Goal: Communication & Community: Participate in discussion

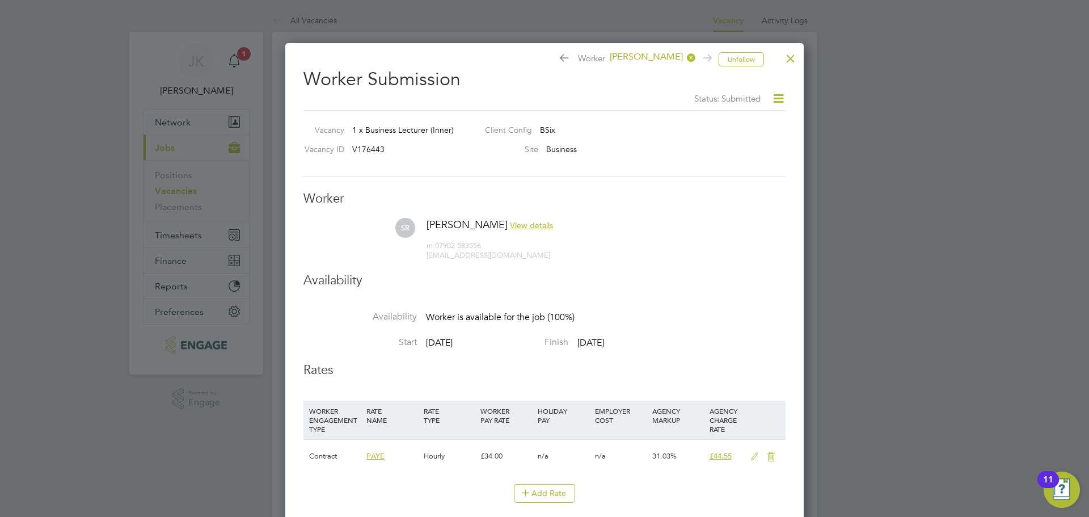
click at [790, 64] on div at bounding box center [791, 55] width 20 height 20
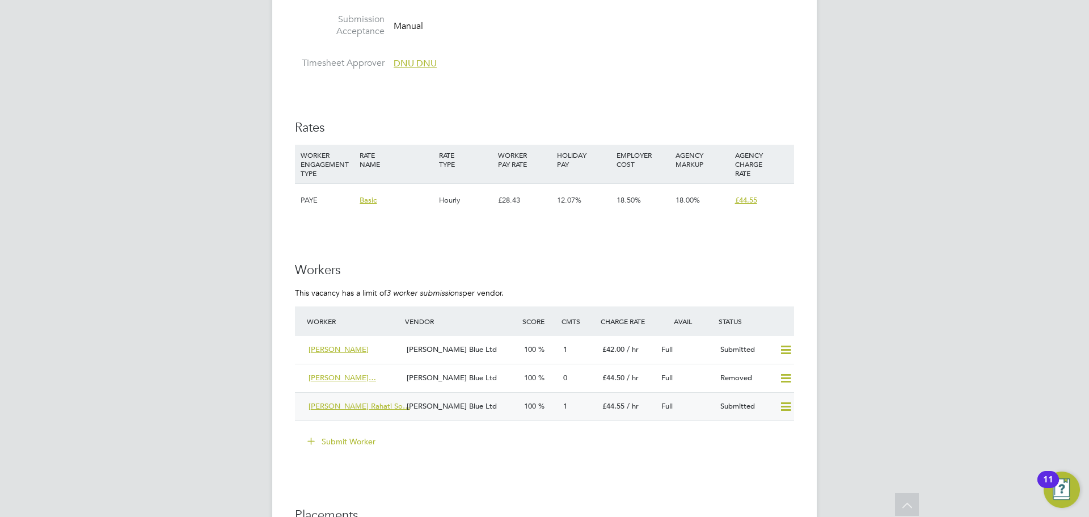
click at [358, 401] on span "Sheida Rahati Rahati So…" at bounding box center [360, 406] width 102 height 10
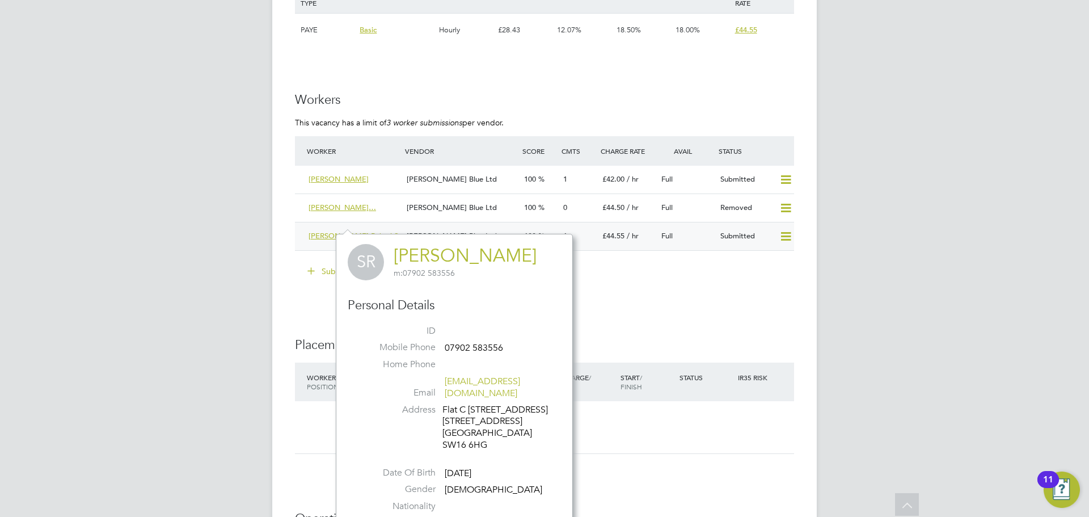
click at [334, 227] on div "Sheida Rahati Rahati So…" at bounding box center [353, 236] width 98 height 19
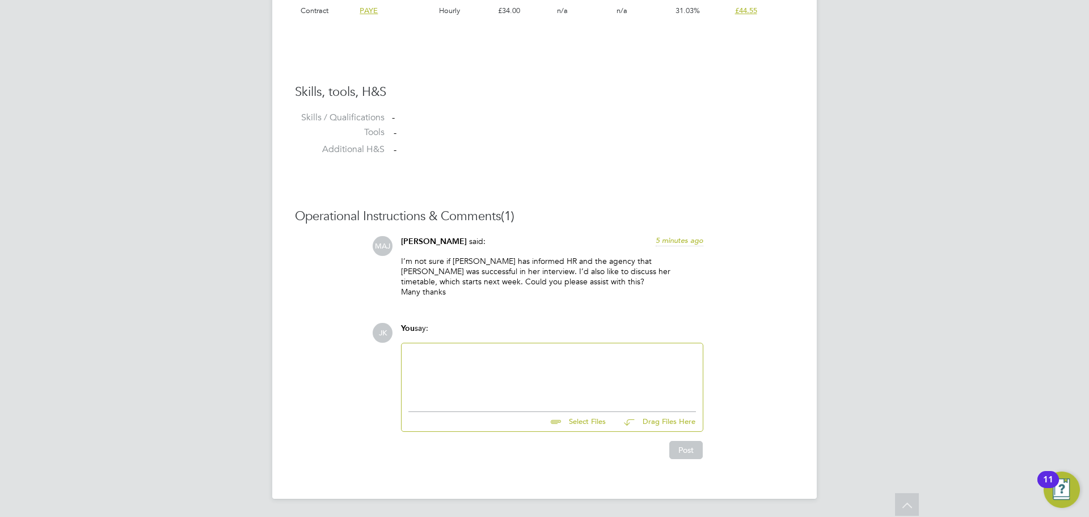
click at [423, 358] on div at bounding box center [552, 374] width 288 height 49
click at [449, 373] on div "do you have an email or contact number which will be easier to communicate thro…" at bounding box center [552, 370] width 288 height 20
drag, startPoint x: 532, startPoint y: 376, endPoint x: 415, endPoint y: 387, distance: 118.0
click at [406, 372] on div "Good morning Mahnaz, do you have an email or contact number which will be easie…" at bounding box center [552, 375] width 301 height 65
click at [444, 399] on div "[PERSON_NAME]" at bounding box center [552, 395] width 288 height 10
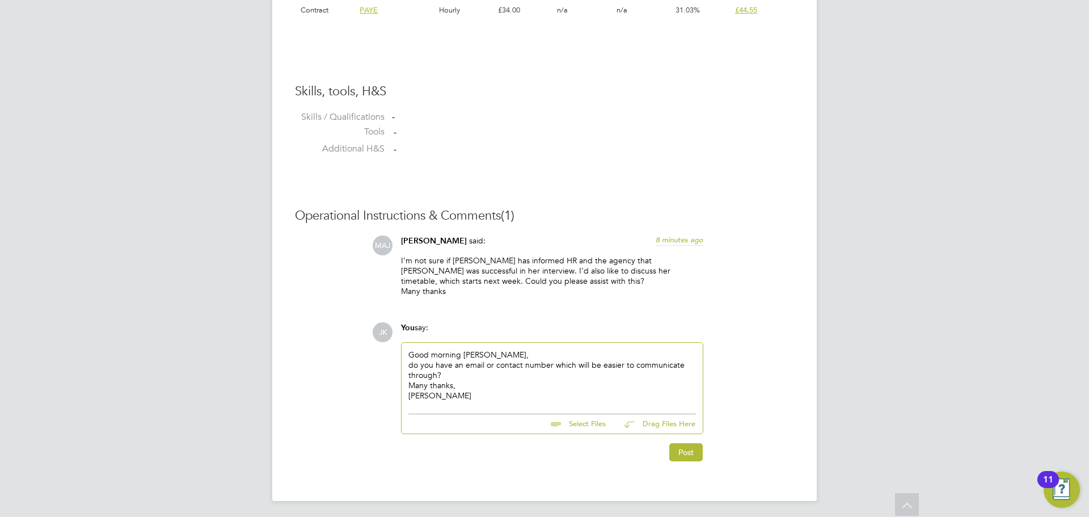
click at [449, 375] on div "do you have an email or contact number which will be easier to communicate thro…" at bounding box center [552, 370] width 288 height 20
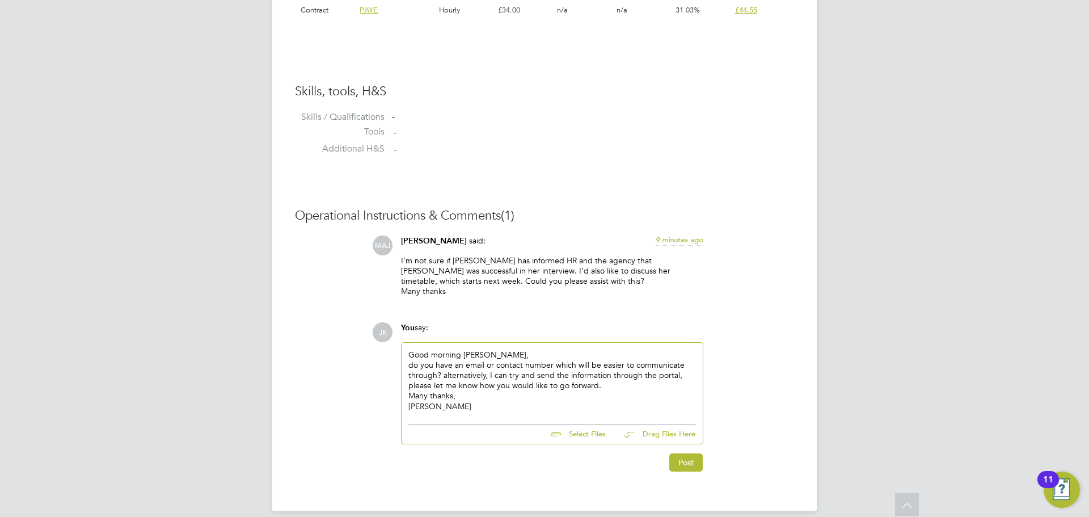
click at [679, 372] on div "do you have an email or contact number which will be easier to communicate thro…" at bounding box center [552, 375] width 288 height 31
click at [414, 384] on div "do you have an email or contact number which will be easier to communicate thro…" at bounding box center [552, 375] width 288 height 31
click at [449, 376] on div "do you have an email or contact number which will be easier to communicate thro…" at bounding box center [552, 375] width 288 height 31
click at [677, 460] on button "Post" at bounding box center [685, 462] width 33 height 18
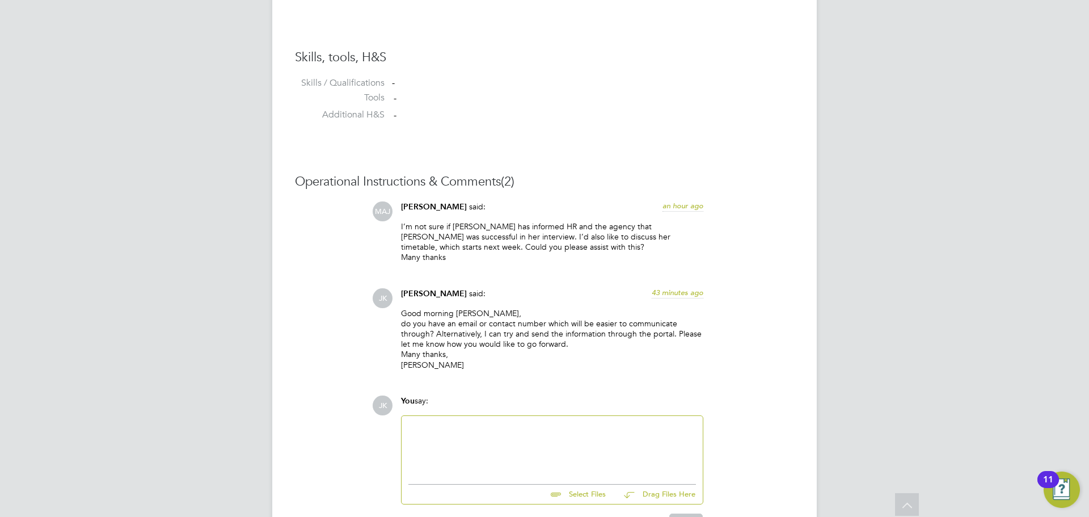
scroll to position [1043, 0]
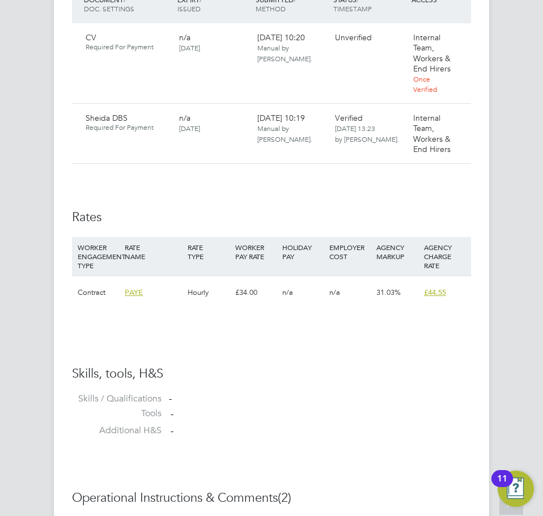
scroll to position [33, 64]
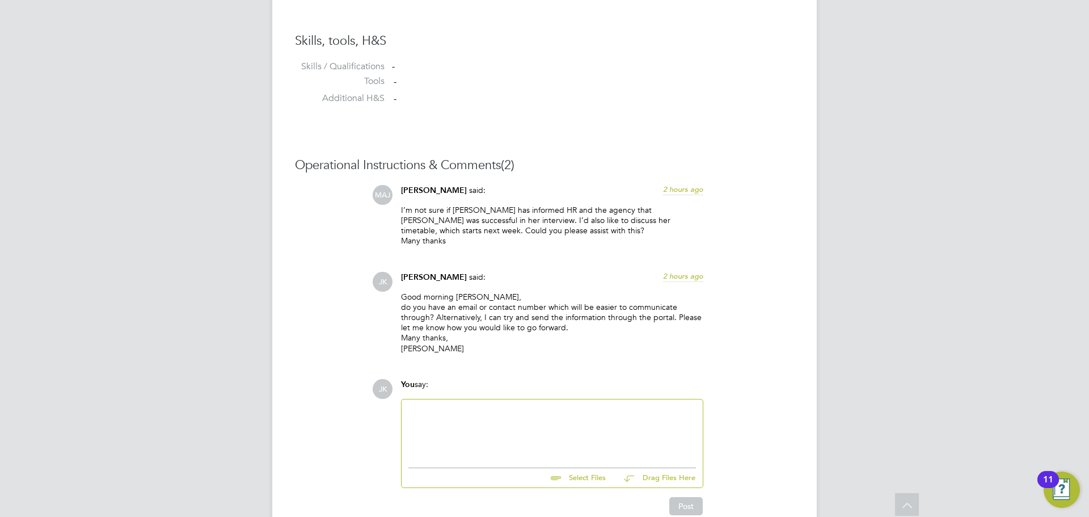
scroll to position [18, 224]
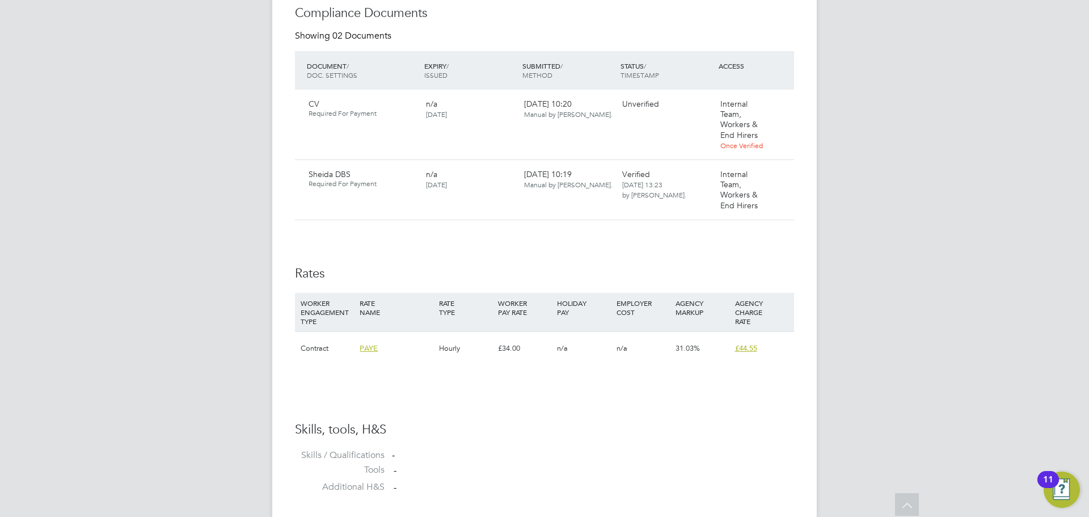
scroll to position [737, 0]
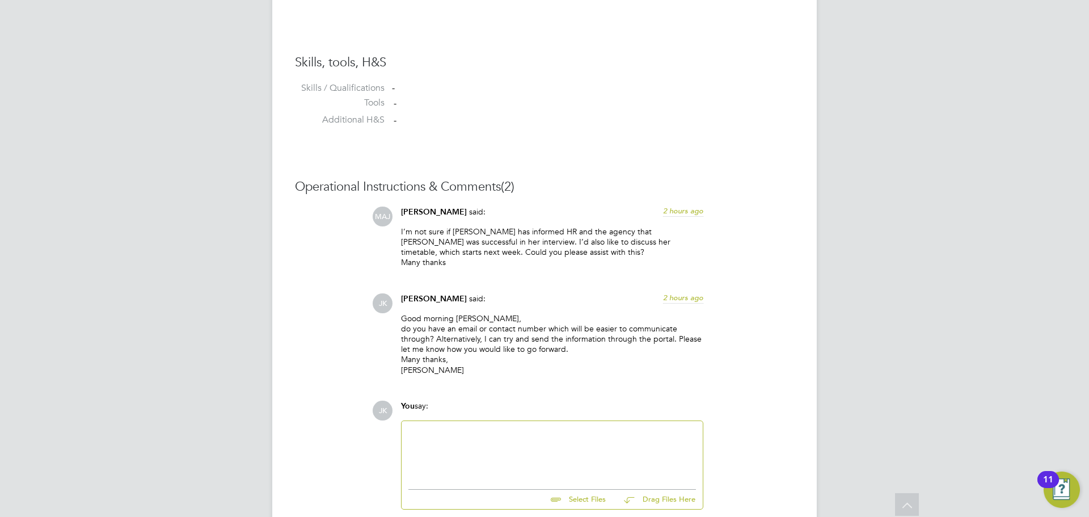
drag, startPoint x: 494, startPoint y: 210, endPoint x: 407, endPoint y: 216, distance: 86.5
click at [401, 219] on div "Mahnaz Asgari Joorshari said: 2 hours ago" at bounding box center [552, 216] width 302 height 20
copy span "[PERSON_NAME]"
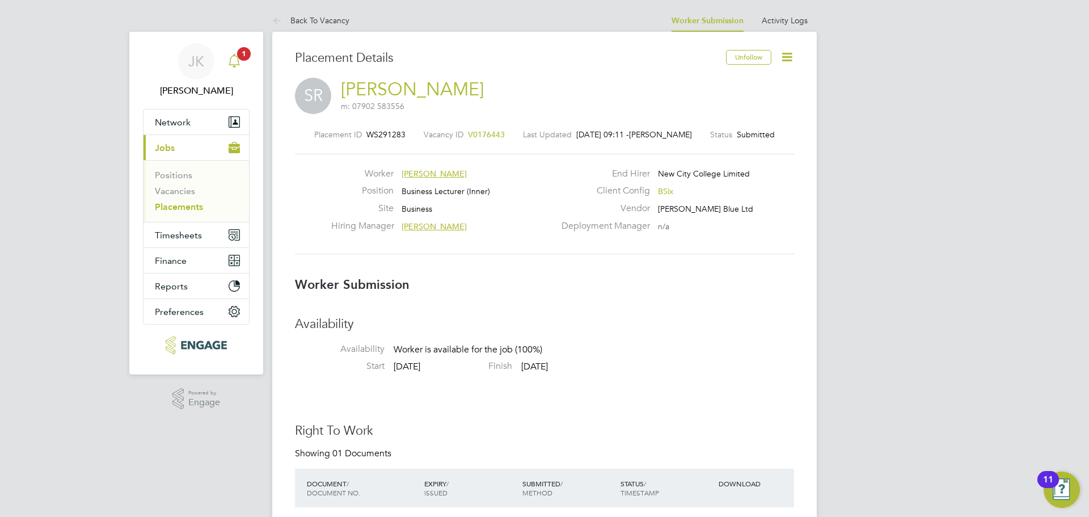
click at [246, 64] on link "JK Joel Kinsella" at bounding box center [196, 70] width 107 height 54
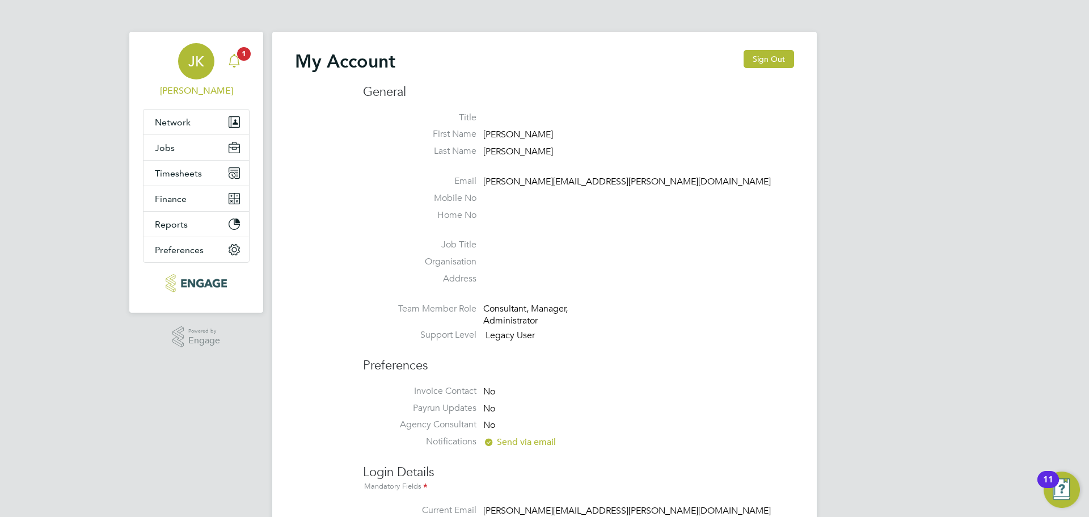
click at [243, 66] on div "Main navigation" at bounding box center [234, 61] width 23 height 23
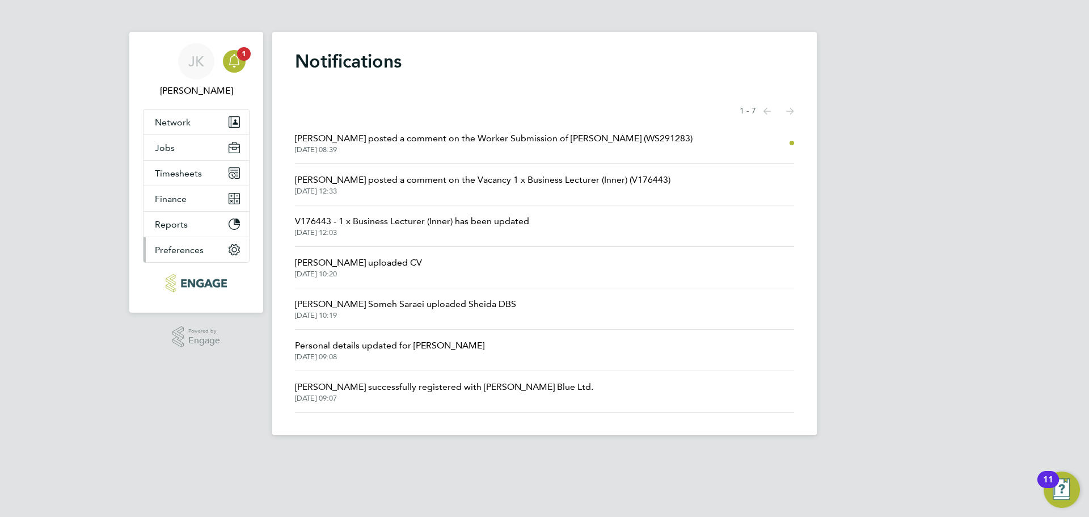
click at [179, 246] on span "Preferences" at bounding box center [179, 249] width 49 height 11
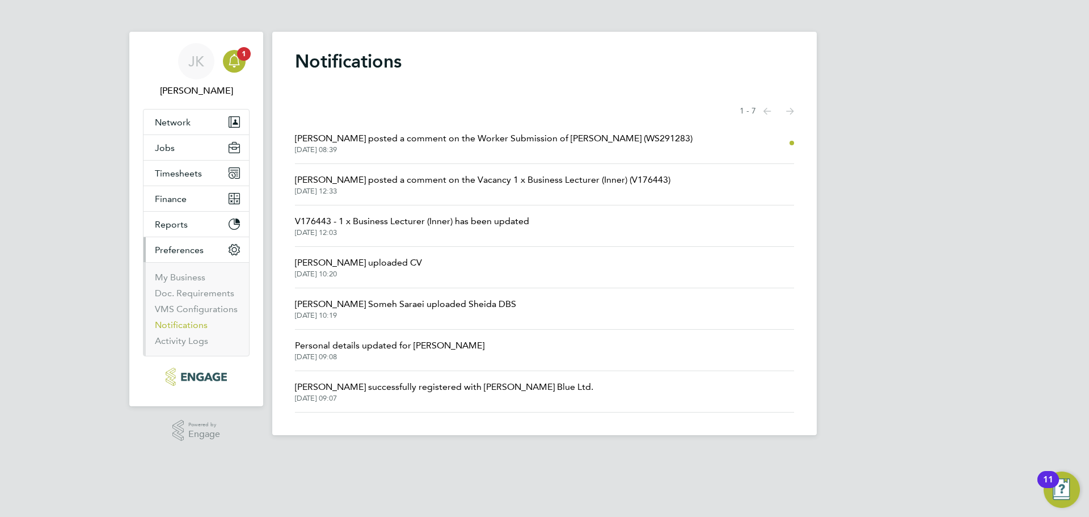
click at [179, 323] on link "Notifications" at bounding box center [181, 324] width 53 height 11
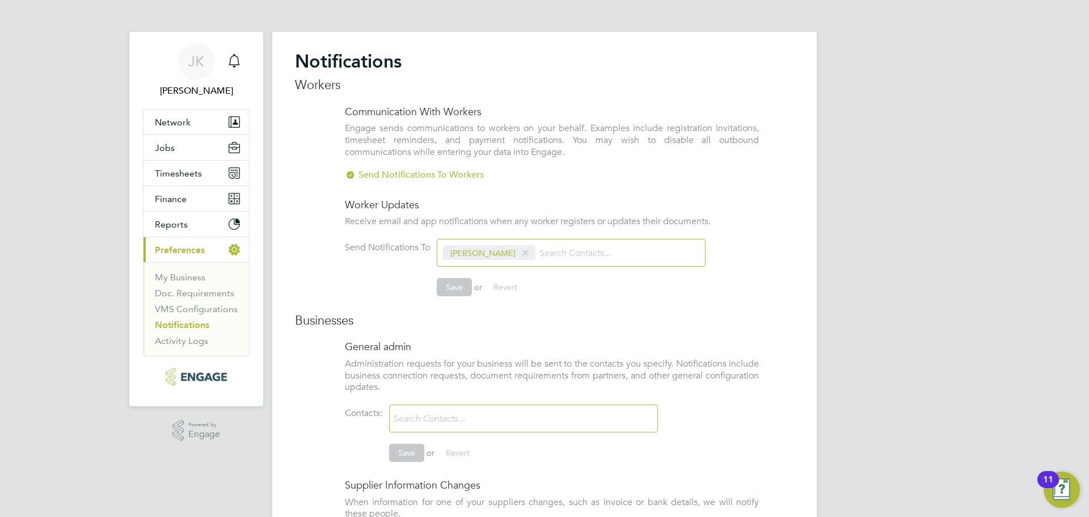
click at [536, 251] on input at bounding box center [603, 253] width 135 height 20
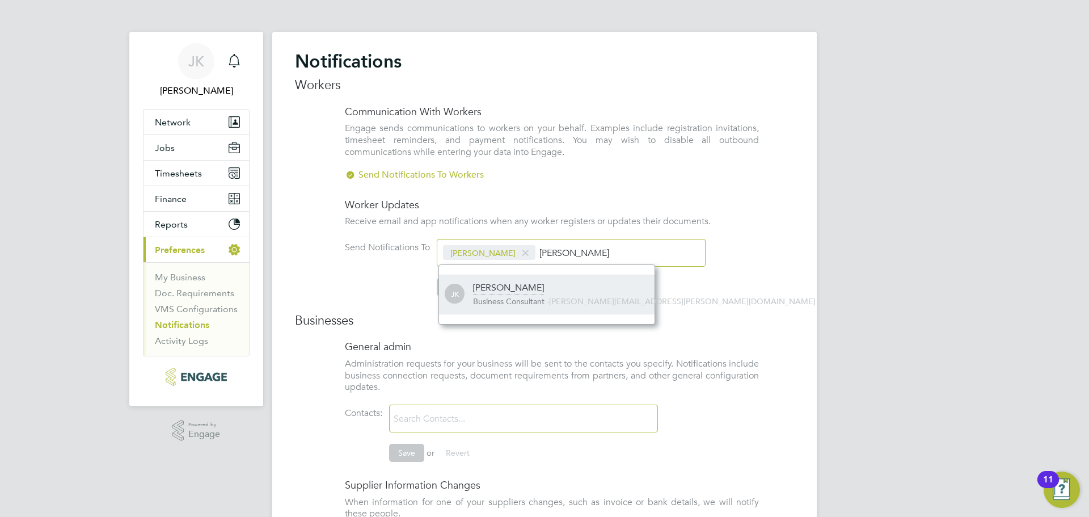
type input "joel"
click at [512, 291] on div "[PERSON_NAME]" at bounding box center [508, 288] width 71 height 12
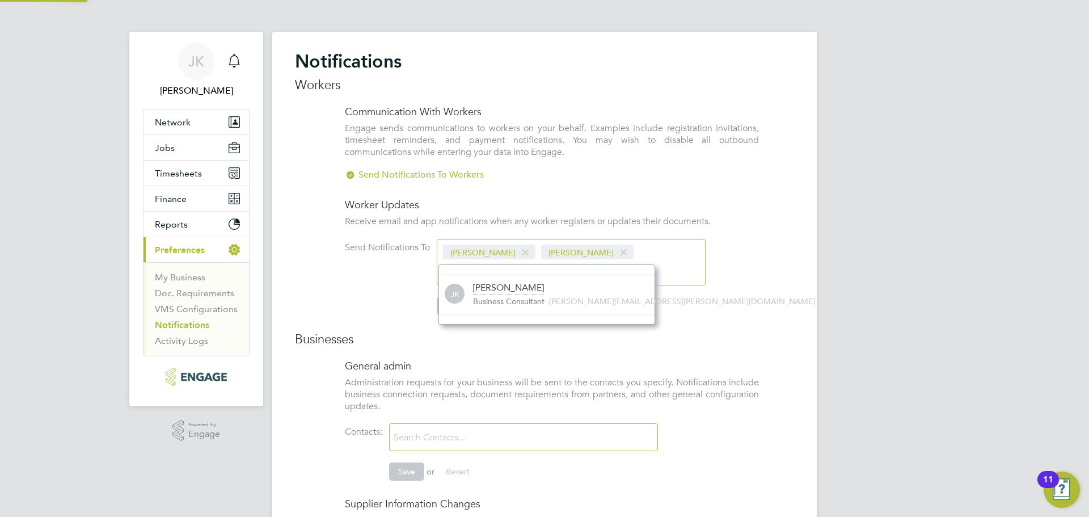
click at [377, 332] on h3 "Businesses" at bounding box center [544, 339] width 499 height 16
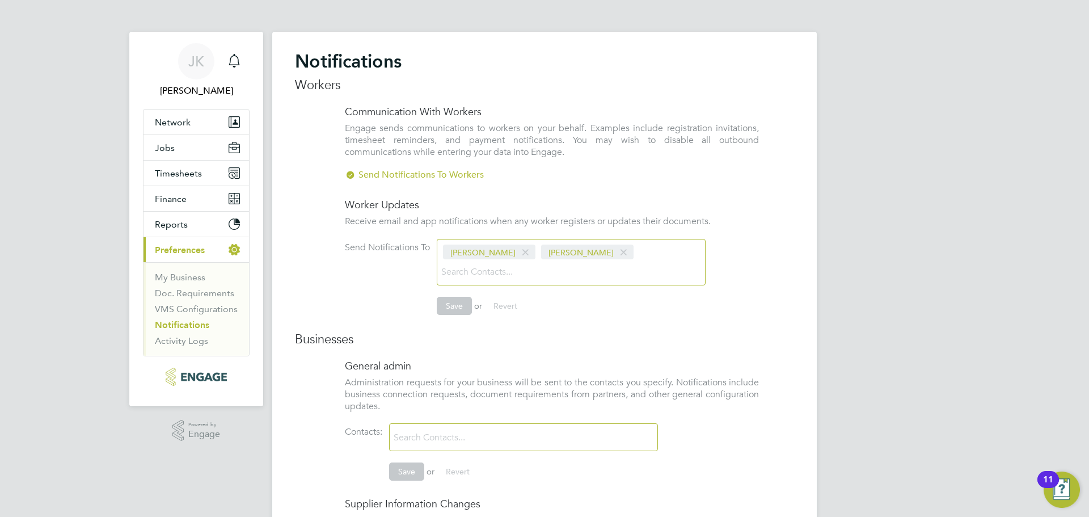
click at [517, 256] on span at bounding box center [525, 253] width 16 height 22
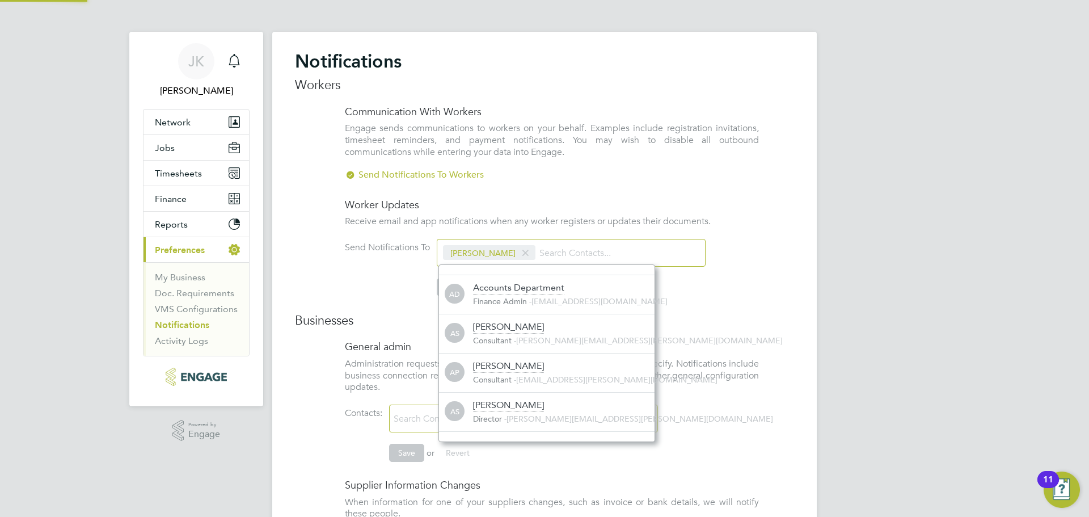
click at [376, 280] on li "Send Notifications To Joel Kinsella Save or Revert" at bounding box center [552, 273] width 414 height 69
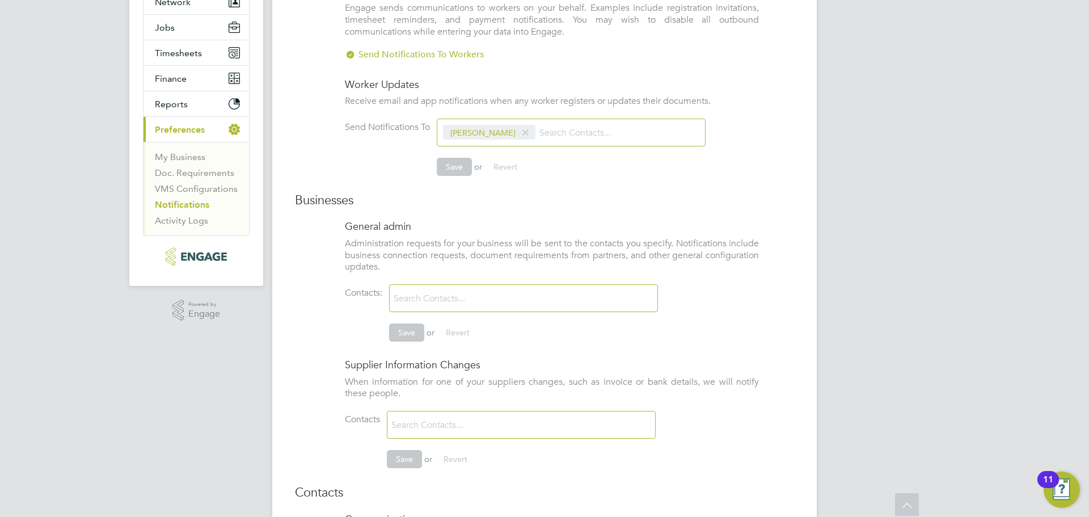
click at [450, 294] on input at bounding box center [457, 299] width 135 height 20
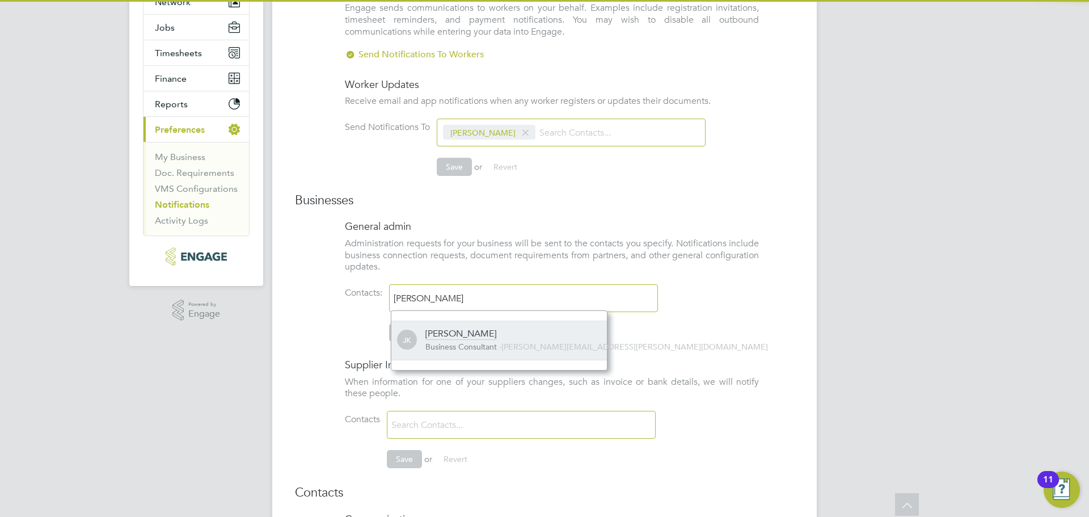
type input "joel"
click at [457, 348] on span "Business Consultant" at bounding box center [460, 347] width 71 height 10
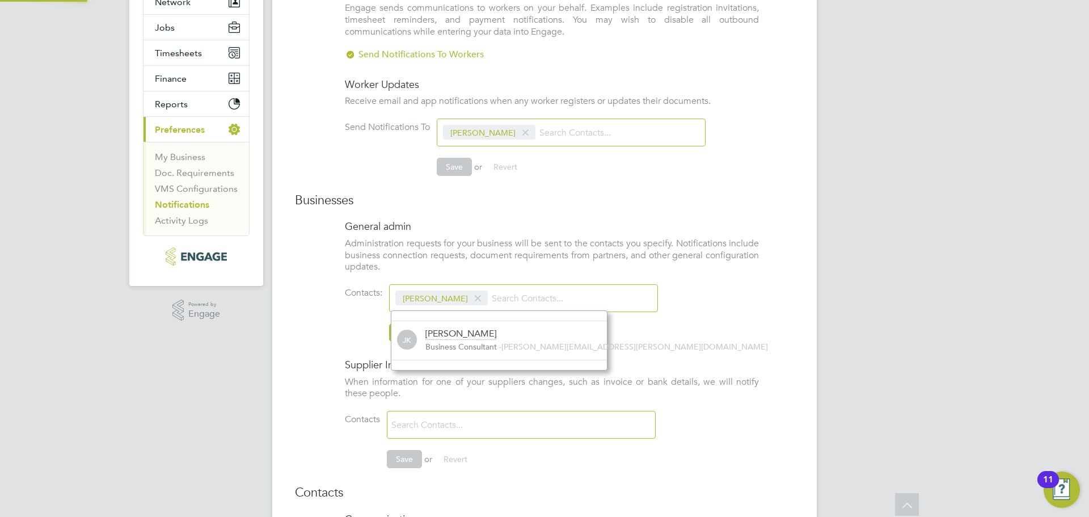
click at [355, 317] on li "Contacts: Joel Kinsella Save or Revert" at bounding box center [552, 318] width 414 height 69
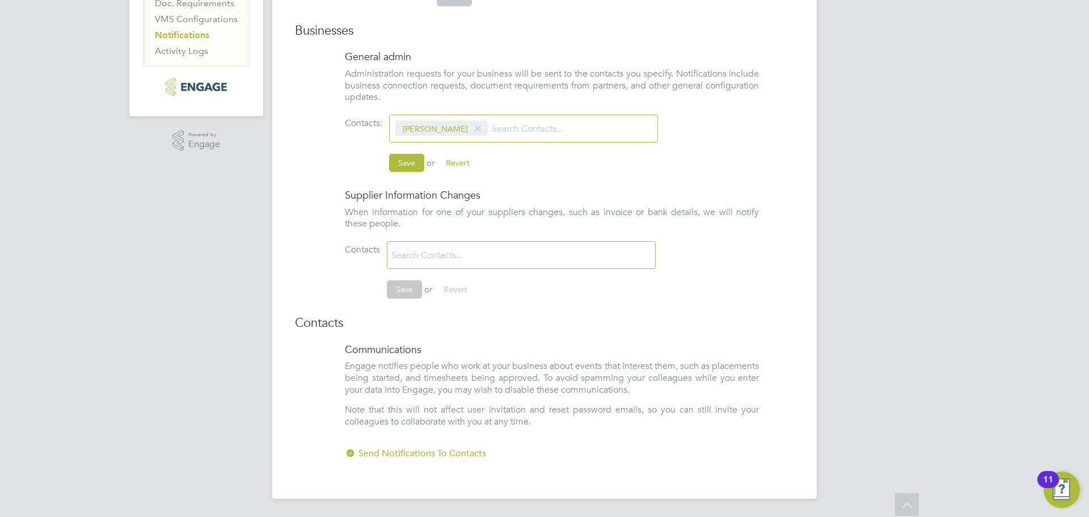
click at [372, 452] on li "Send Notifications To Contacts" at bounding box center [552, 459] width 414 height 23
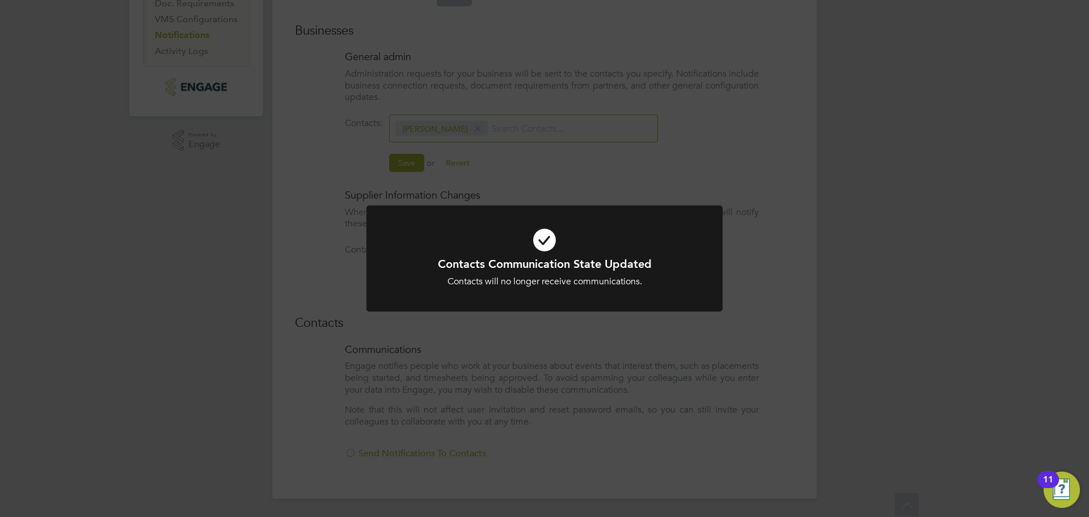
click at [500, 294] on div at bounding box center [544, 258] width 356 height 106
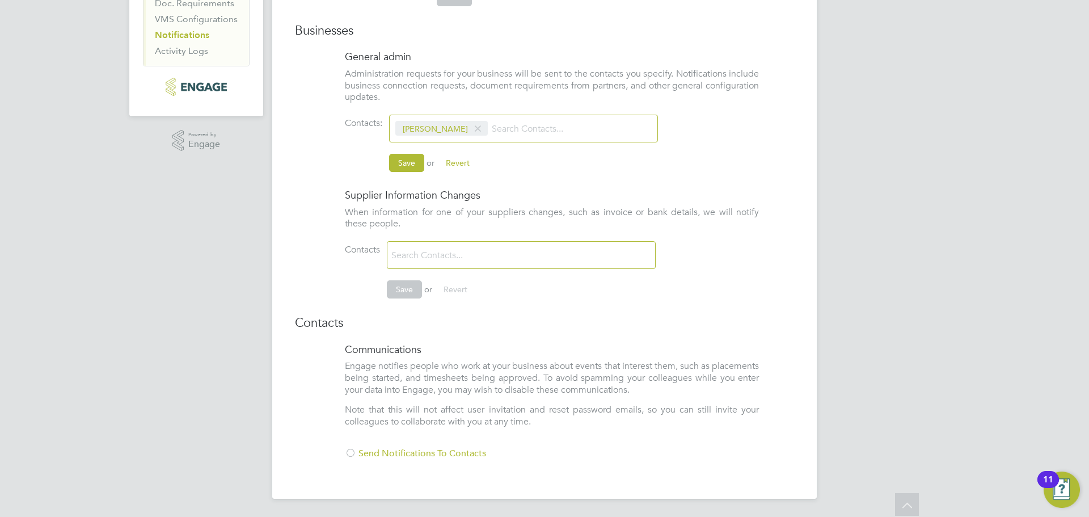
click at [381, 448] on li "Send Notifications To Contacts" at bounding box center [552, 459] width 414 height 23
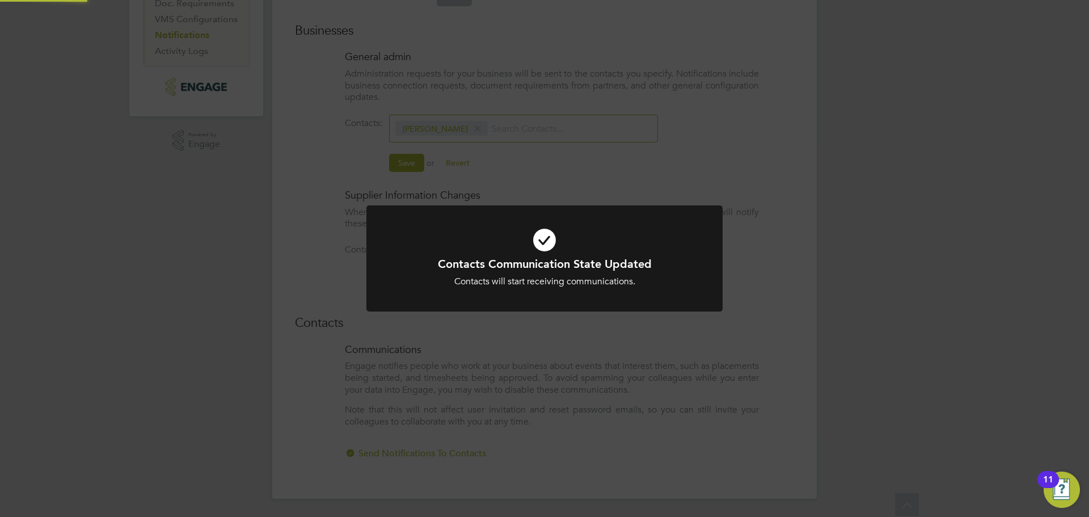
click at [474, 370] on div "Contacts Communication State Updated Contacts will start receiving communicatio…" at bounding box center [544, 258] width 1089 height 517
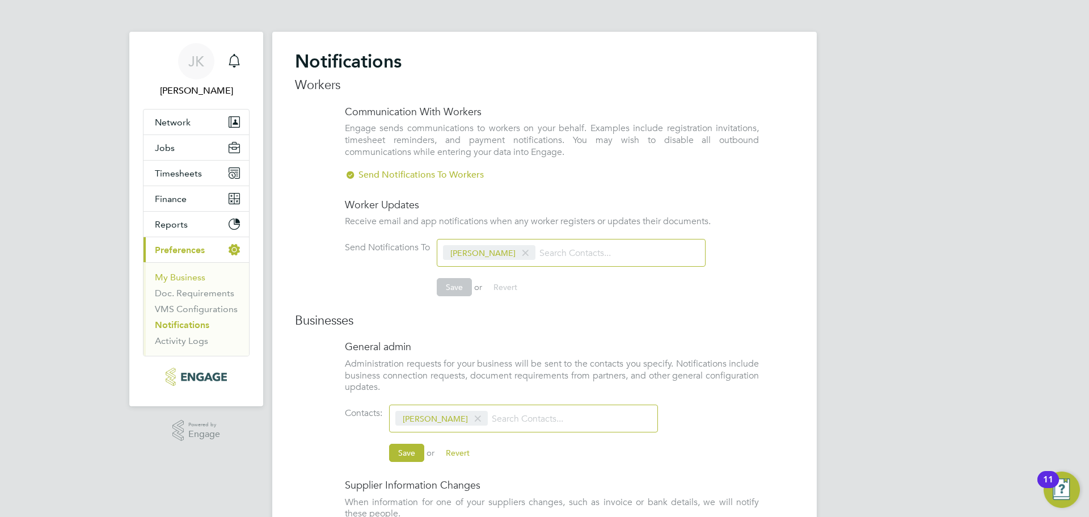
click at [184, 278] on link "My Business" at bounding box center [180, 277] width 50 height 11
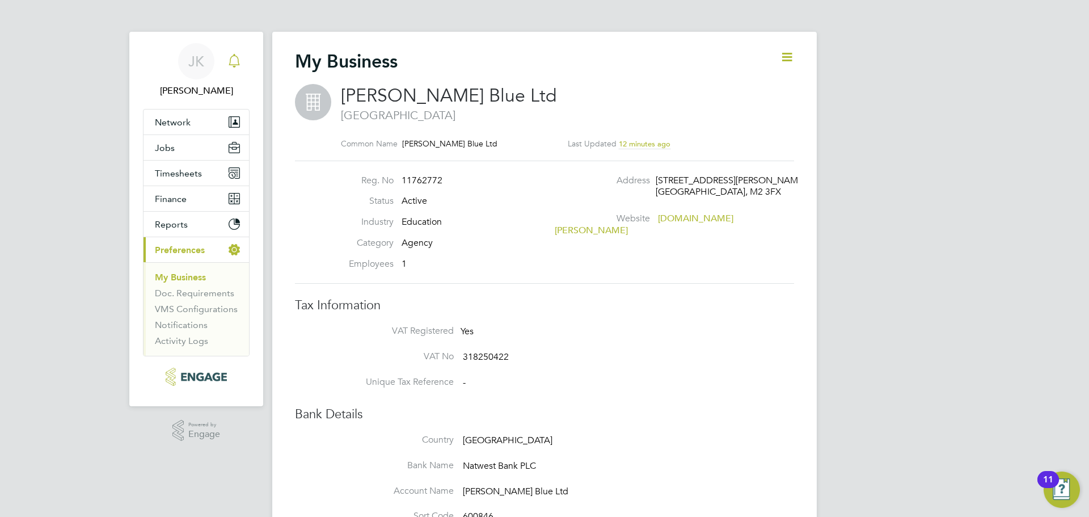
click at [229, 65] on icon "Main navigation" at bounding box center [234, 61] width 14 height 14
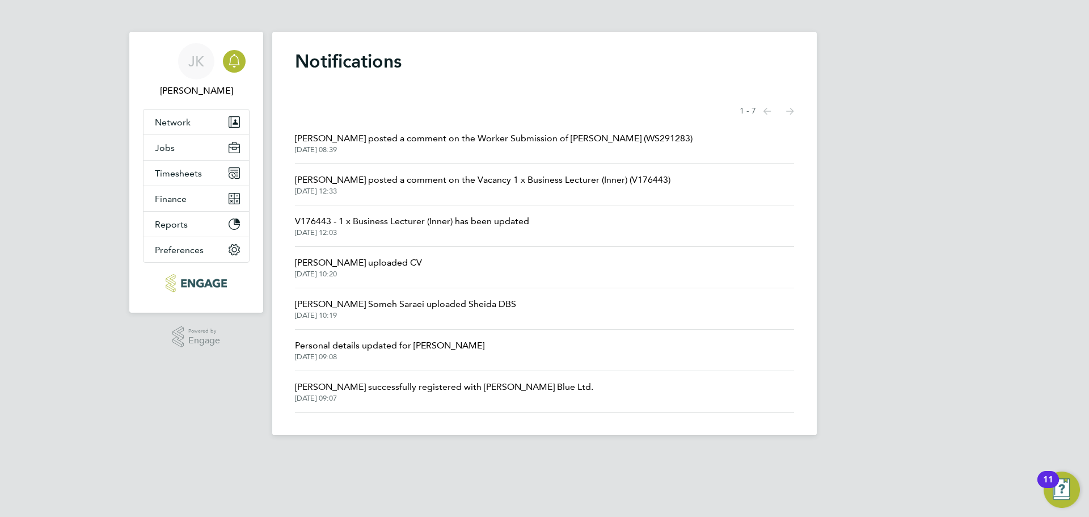
click at [355, 147] on span "27 Aug 2025, 08:39" at bounding box center [494, 149] width 398 height 9
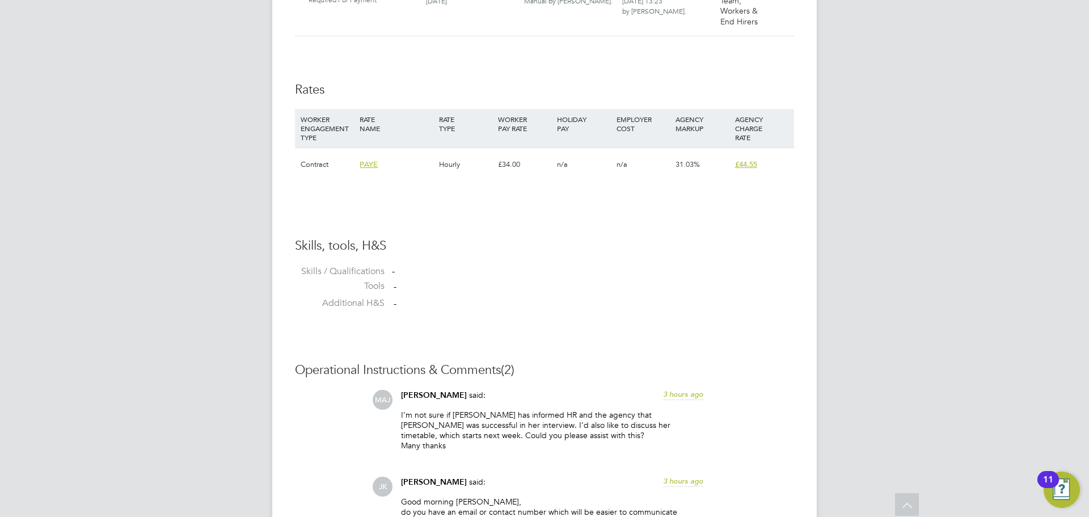
scroll to position [851, 0]
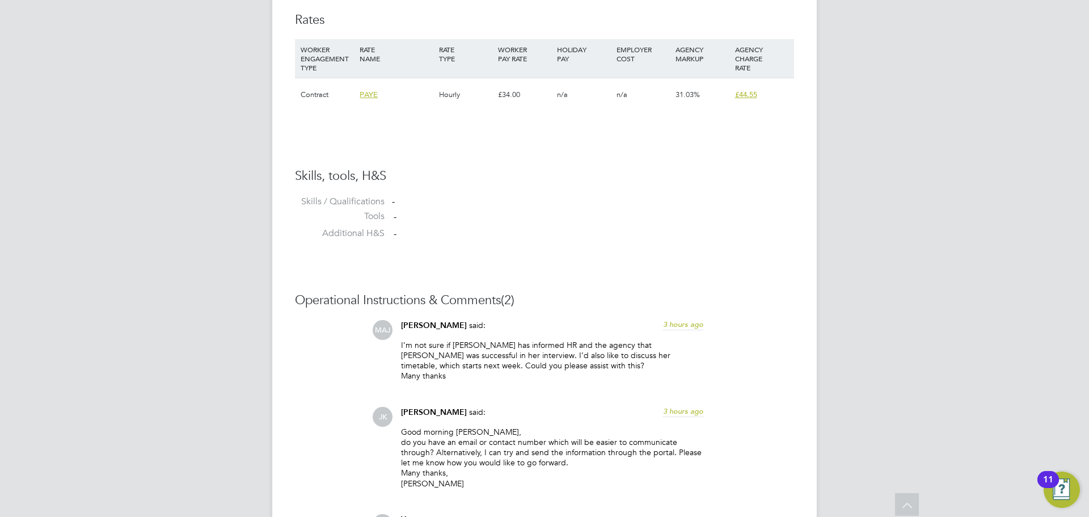
drag, startPoint x: 491, startPoint y: 324, endPoint x: 420, endPoint y: 328, distance: 71.6
click at [420, 328] on span "[PERSON_NAME]" at bounding box center [434, 326] width 66 height 10
click at [433, 346] on p "I’m not sure if Aaron has informed HR and the agency that Sheida was successful…" at bounding box center [552, 360] width 302 height 41
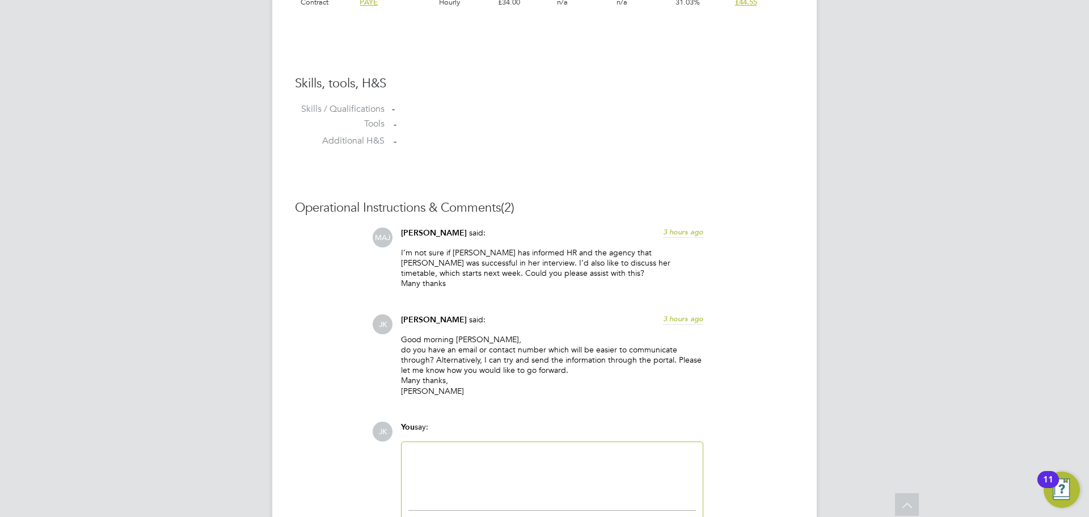
scroll to position [816, 0]
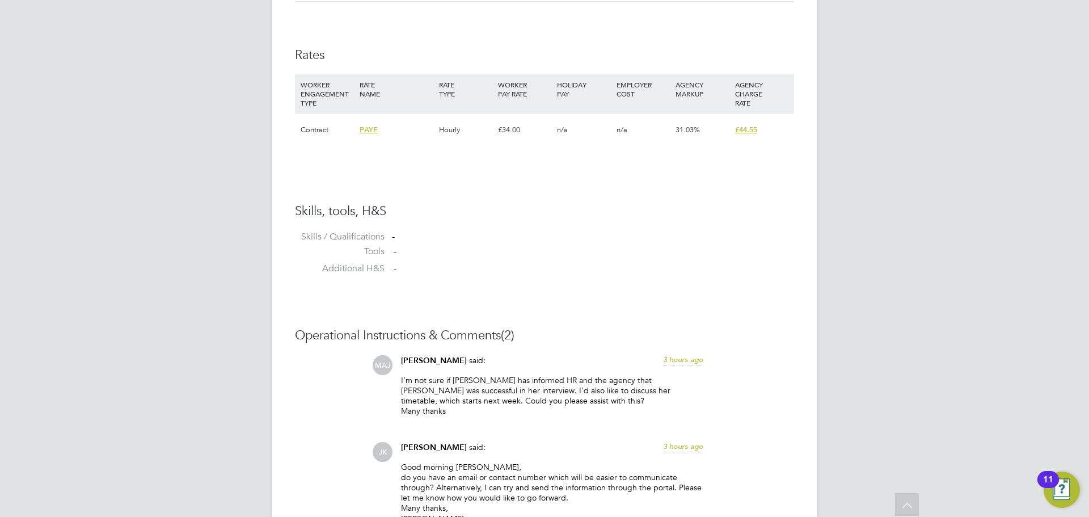
drag, startPoint x: 493, startPoint y: 361, endPoint x: 396, endPoint y: 360, distance: 97.0
click at [396, 360] on div "Mahnaz Asgari Joorshari said: 3 hours ago I’m not sure if Aaron has informed HR…" at bounding box center [552, 390] width 314 height 70
copy span "[PERSON_NAME]"
click at [574, 233] on div "-" at bounding box center [593, 237] width 402 height 12
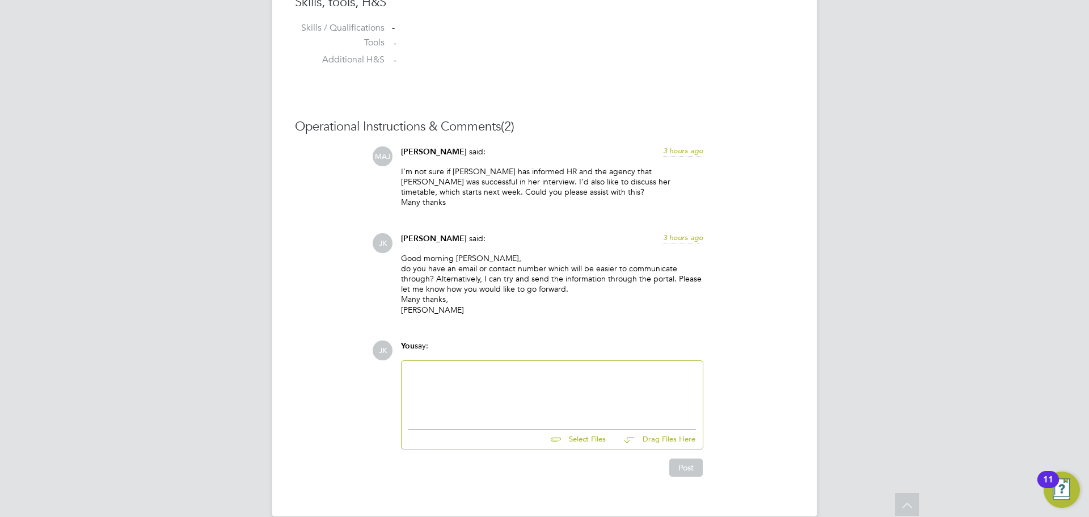
scroll to position [1043, 0]
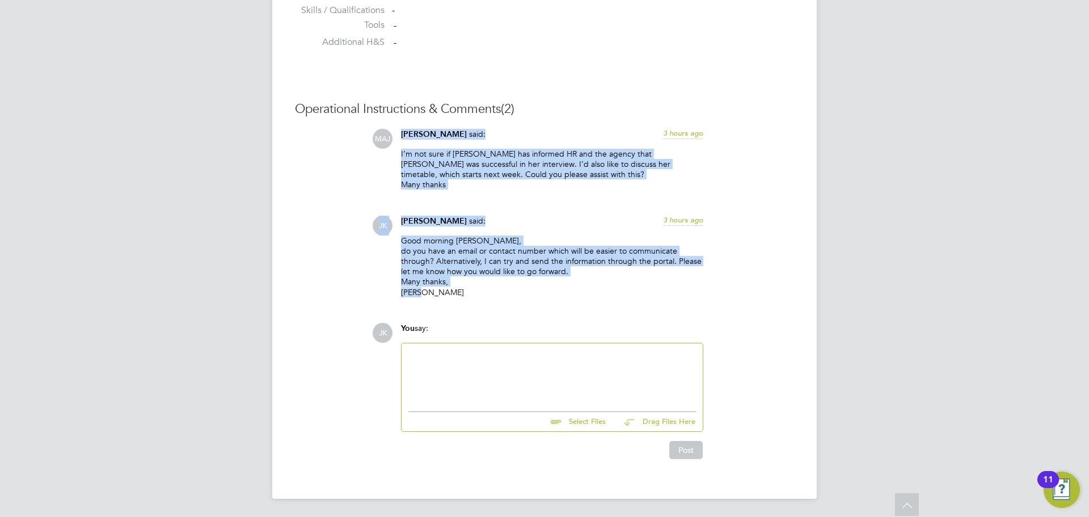
drag, startPoint x: 394, startPoint y: 128, endPoint x: 345, endPoint y: 288, distance: 166.9
click at [450, 295] on div "MAJ Mahnaz Asgari Joorshari said: 3 hours ago I’m not sure if Aaron has informe…" at bounding box center [583, 217] width 422 height 177
click at [305, 284] on div "Operational Instructions & Comments (2) MAJ Mahnaz Asgari Joorshari said: 3 hou…" at bounding box center [544, 280] width 499 height 358
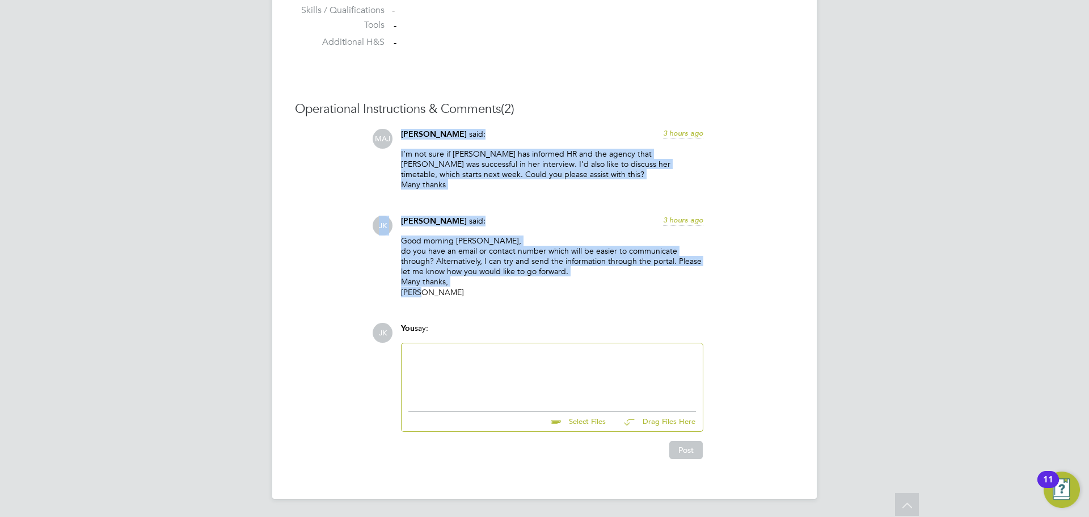
drag, startPoint x: 403, startPoint y: 133, endPoint x: 424, endPoint y: 293, distance: 161.4
click at [428, 293] on div "MAJ Mahnaz Asgari Joorshari said: 3 hours ago I’m not sure if Aaron has informe…" at bounding box center [583, 217] width 422 height 177
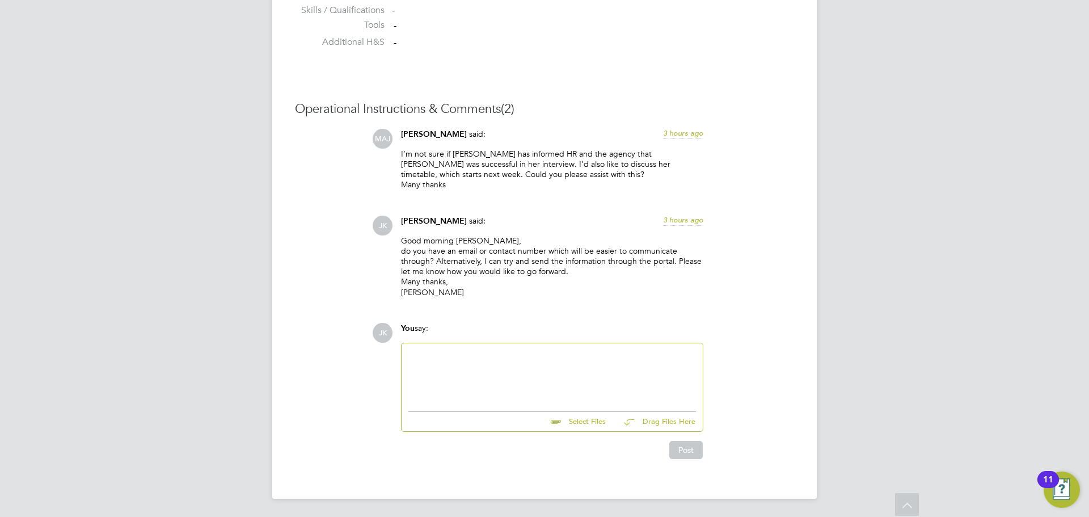
click at [306, 359] on div "Operational Instructions & Comments (2) MAJ Mahnaz Asgari Joorshari said: 3 hou…" at bounding box center [544, 280] width 499 height 358
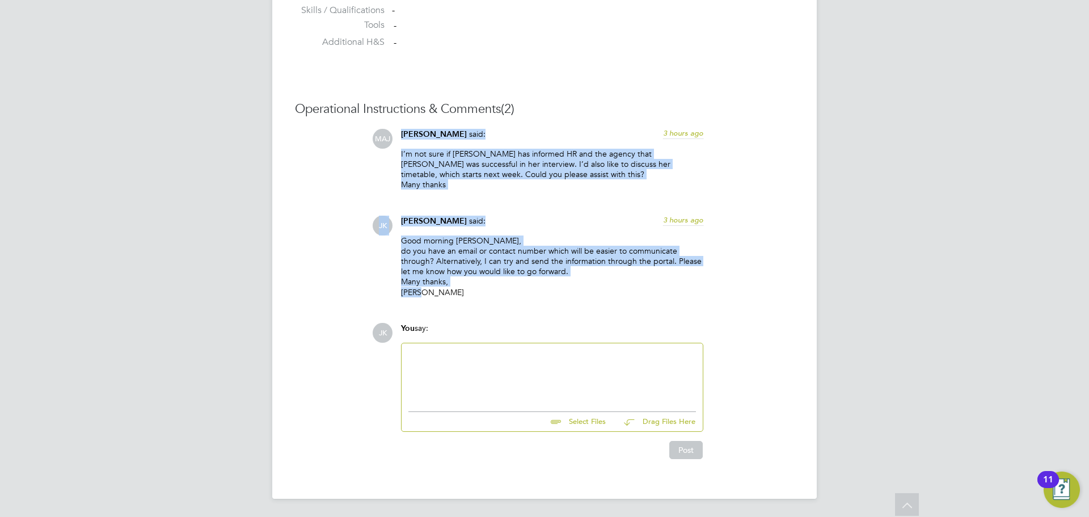
drag, startPoint x: 401, startPoint y: 132, endPoint x: 418, endPoint y: 293, distance: 162.0
click at [418, 293] on div "MAJ Mahnaz Asgari Joorshari said: 3 hours ago I’m not sure if Aaron has informe…" at bounding box center [583, 217] width 422 height 177
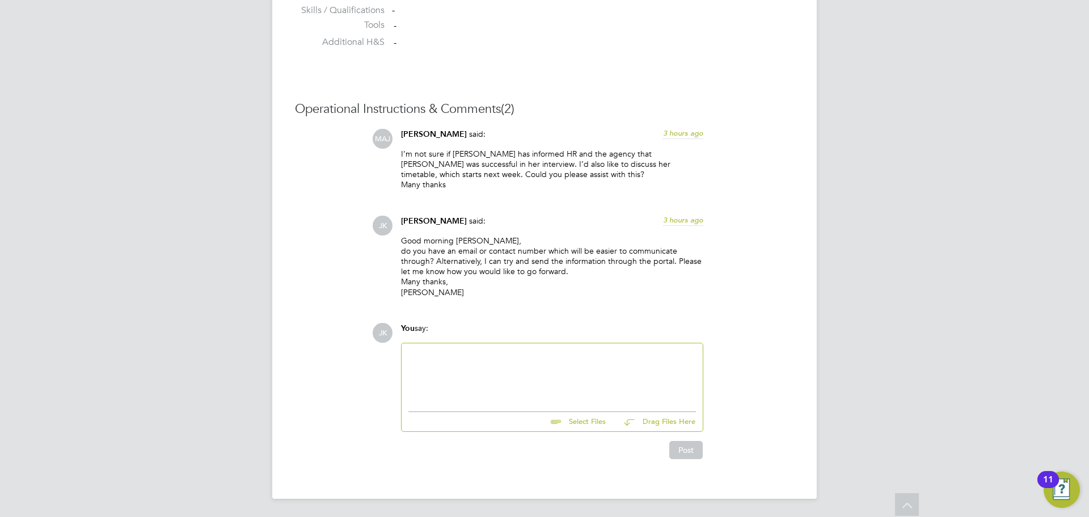
drag, startPoint x: 355, startPoint y: 381, endPoint x: 362, endPoint y: 362, distance: 19.9
click at [356, 381] on div "Operational Instructions & Comments (2) MAJ Mahnaz Asgari Joorshari said: 3 hou…" at bounding box center [544, 280] width 499 height 358
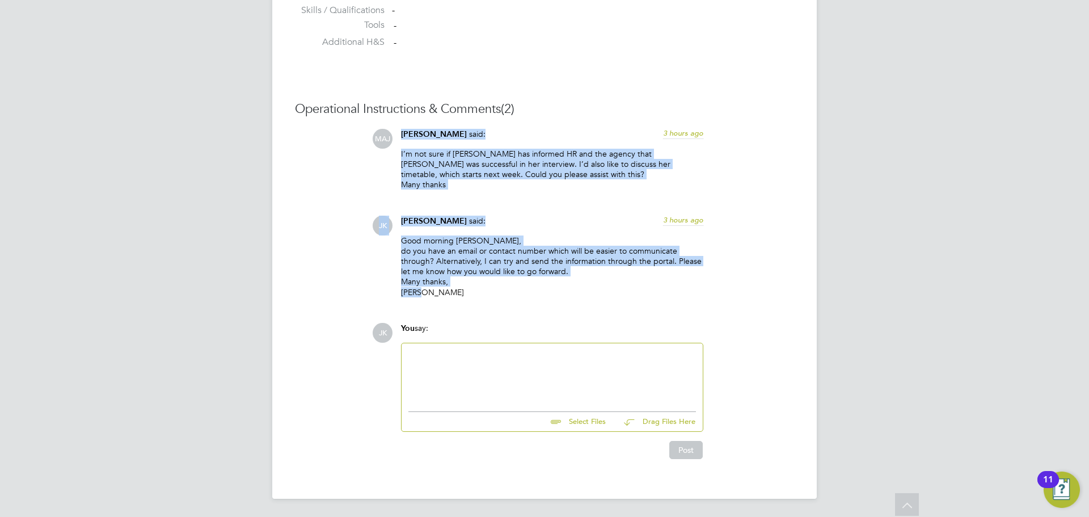
drag, startPoint x: 401, startPoint y: 132, endPoint x: 436, endPoint y: 289, distance: 161.2
click at [438, 288] on div "MAJ Mahnaz Asgari Joorshari said: 3 hours ago I’m not sure if Aaron has informe…" at bounding box center [583, 217] width 422 height 177
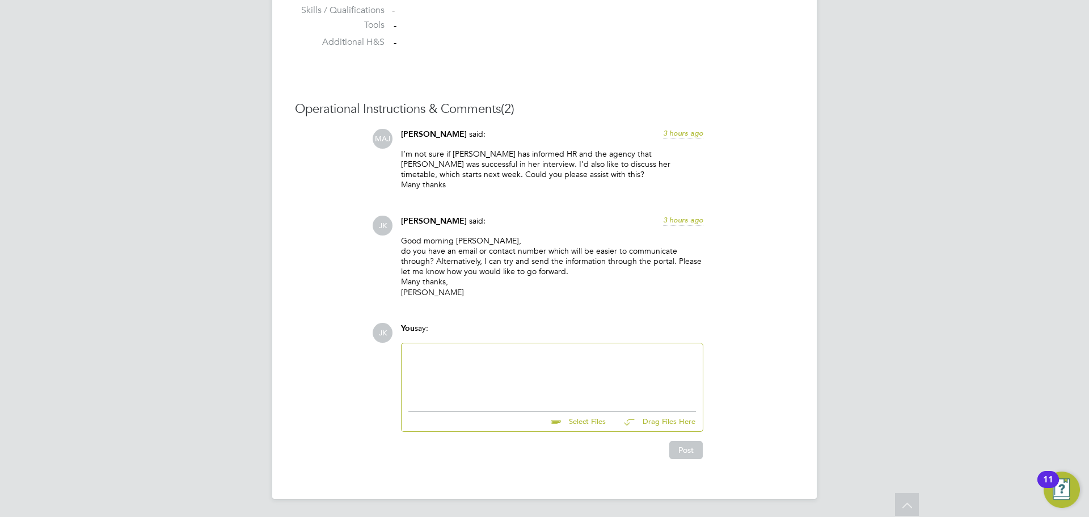
click at [365, 366] on div "Operational Instructions & Comments (2) MAJ Mahnaz Asgari Joorshari said: 3 hou…" at bounding box center [544, 280] width 499 height 358
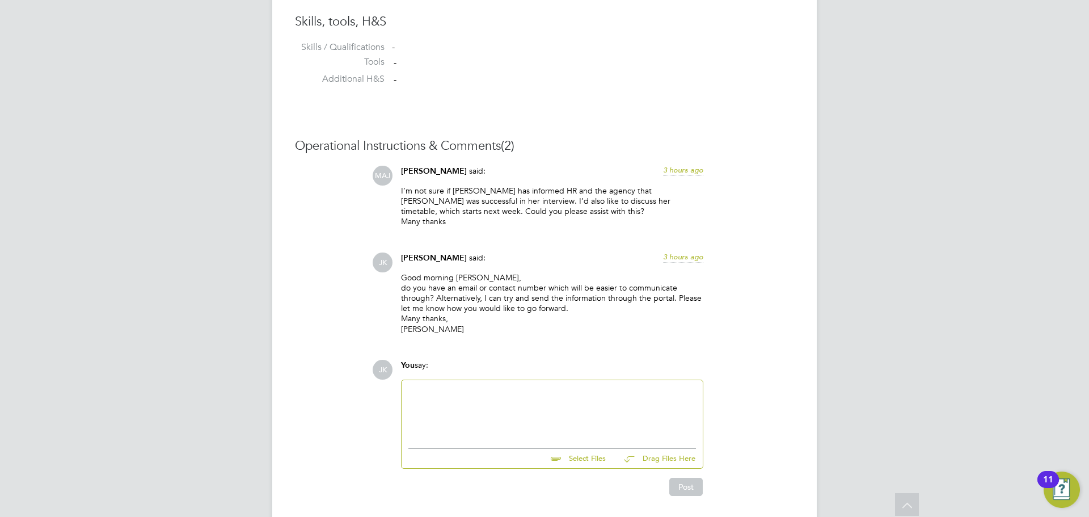
scroll to position [986, 0]
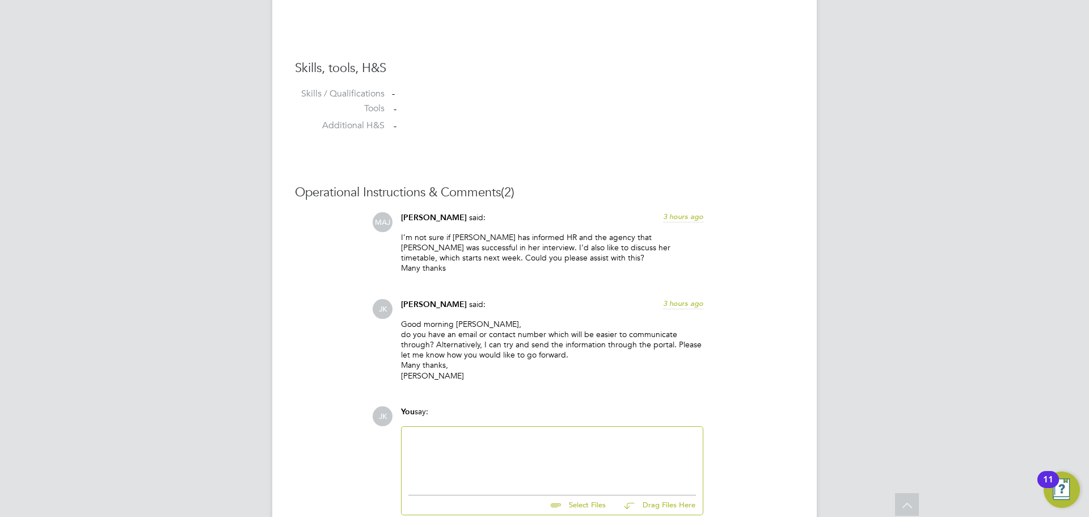
scroll to position [1043, 0]
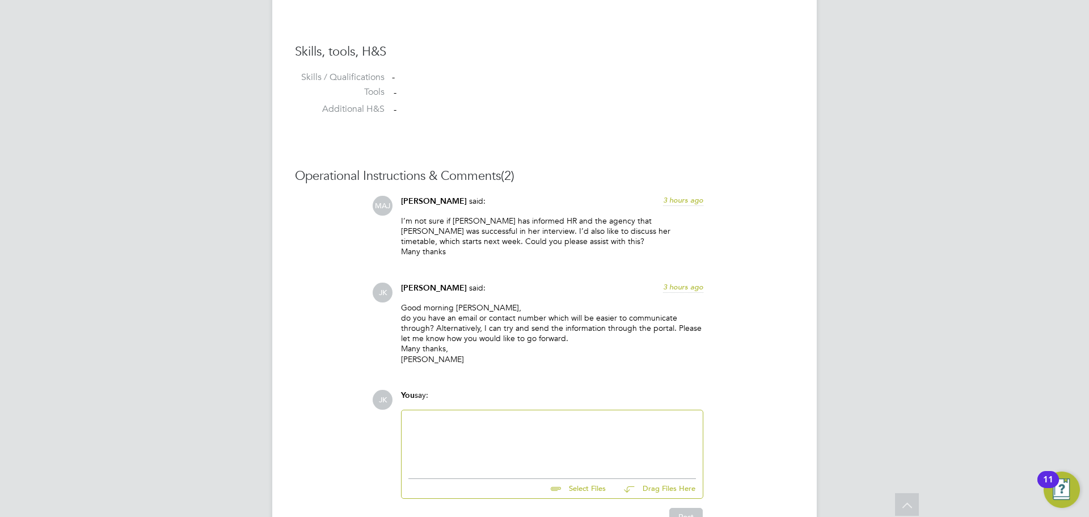
scroll to position [1043, 0]
